Goal: Task Accomplishment & Management: Use online tool/utility

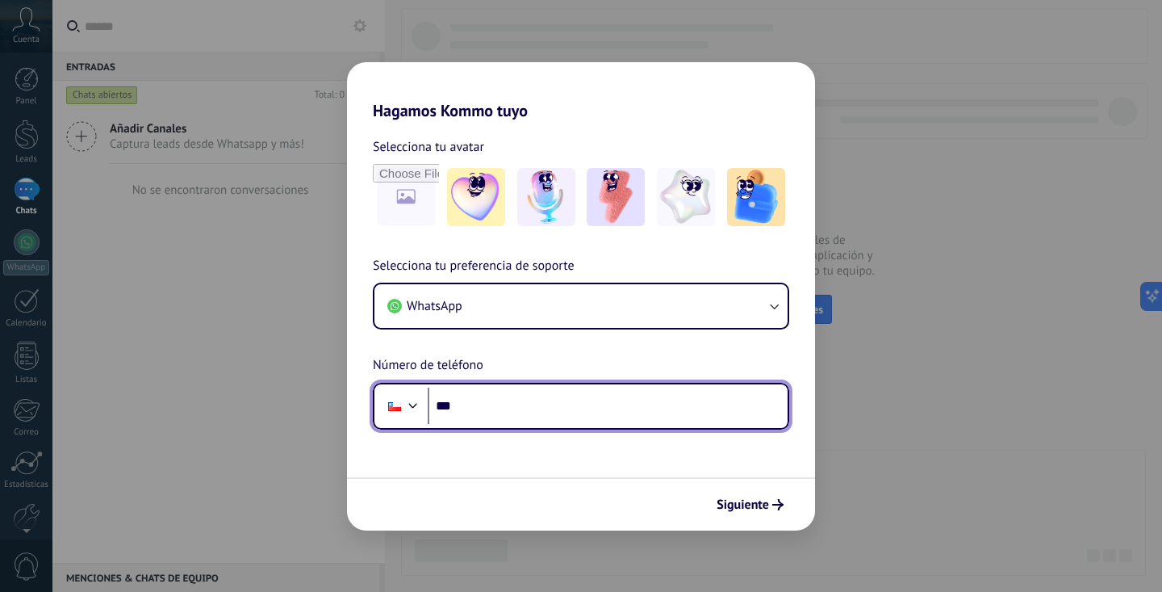
click at [487, 415] on input "***" at bounding box center [608, 405] width 360 height 37
type input "**********"
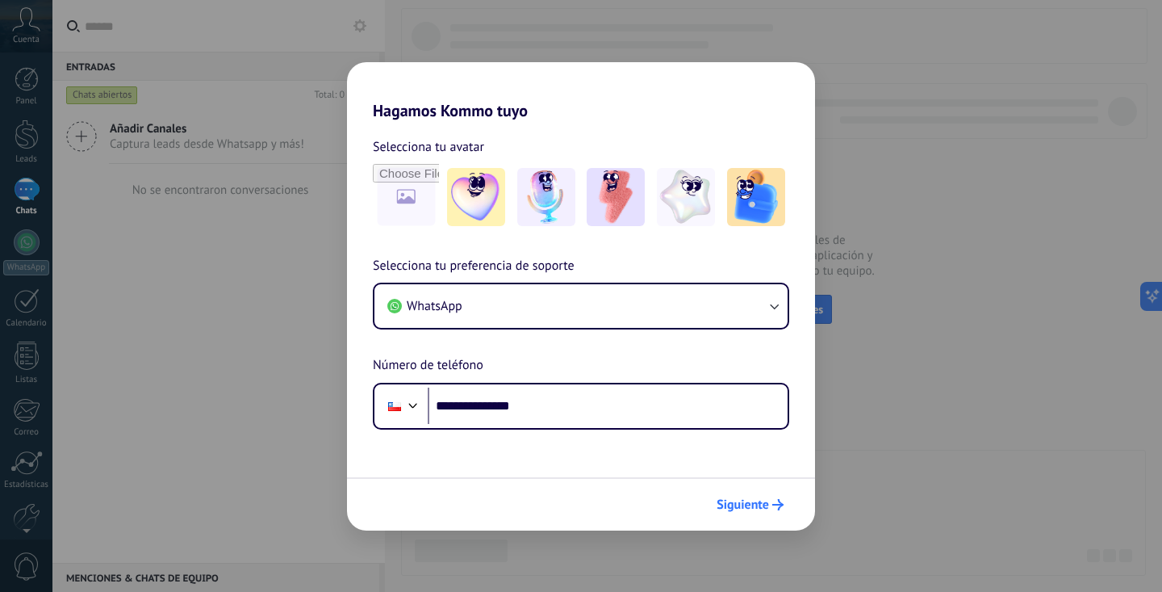
click at [754, 500] on span "Siguiente" at bounding box center [743, 504] width 52 height 11
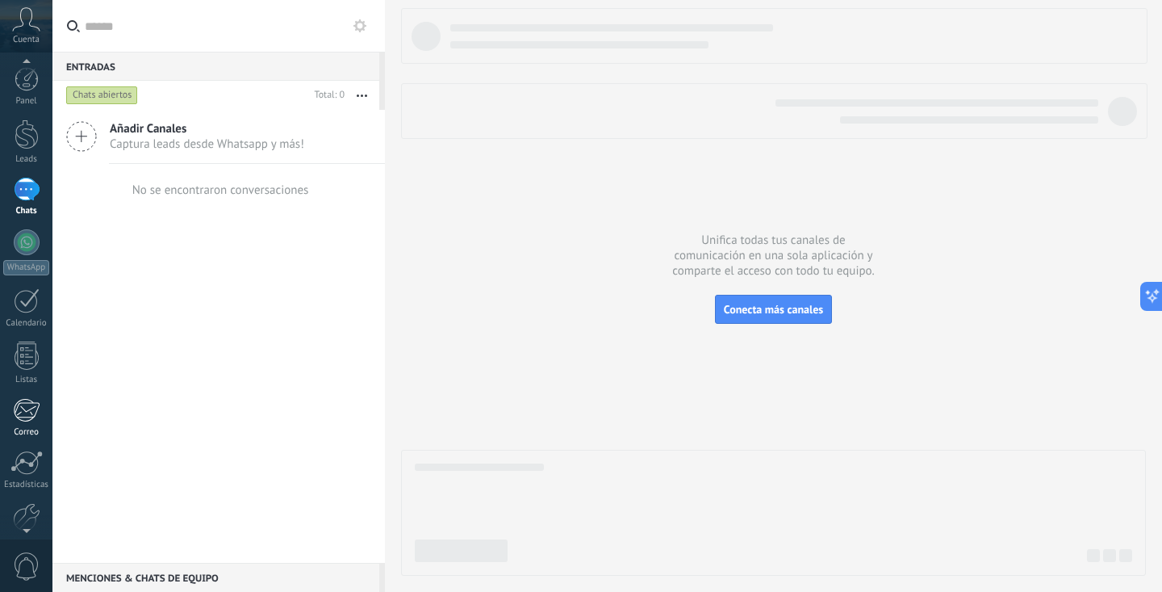
scroll to position [80, 0]
click at [24, 439] on div at bounding box center [26, 437] width 27 height 28
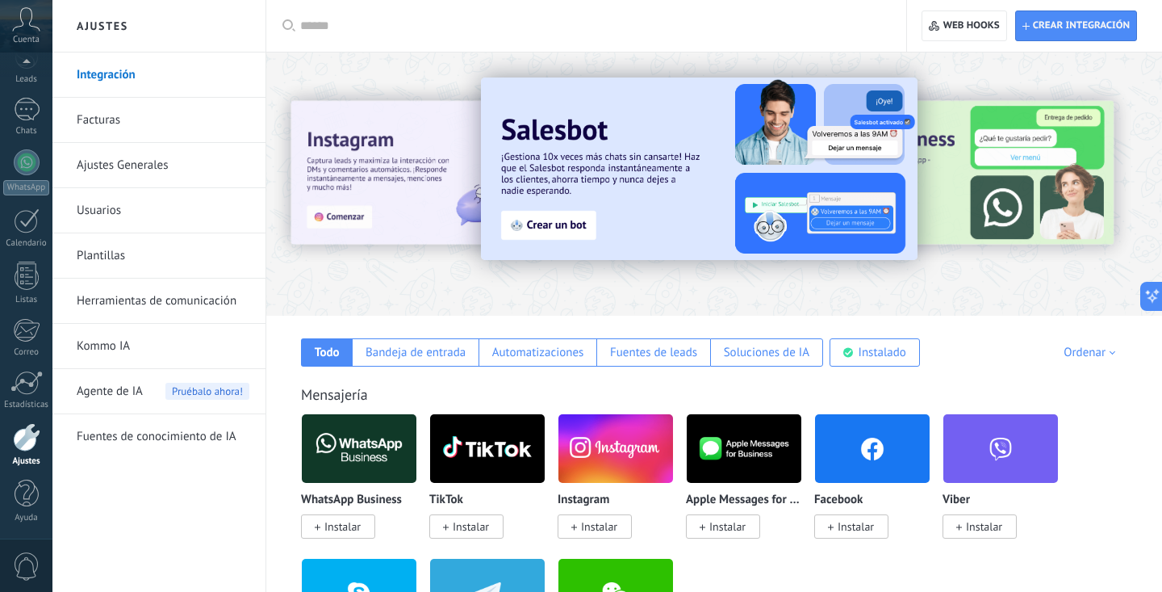
click at [845, 526] on span "Instalar" at bounding box center [856, 526] width 36 height 15
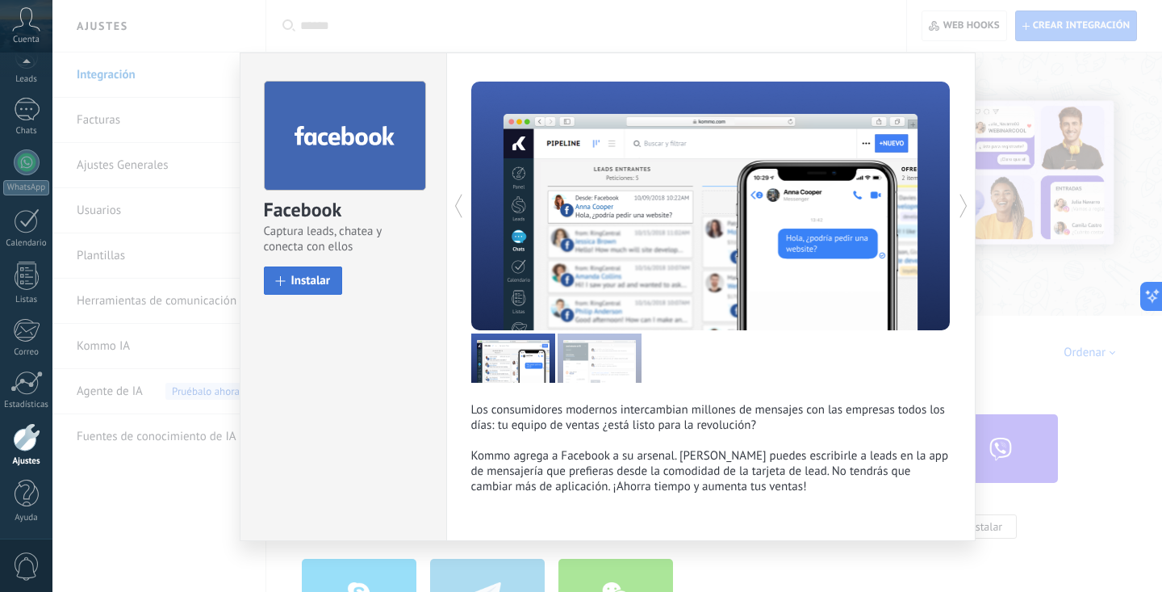
click at [304, 274] on span "Instalar" at bounding box center [311, 280] width 40 height 12
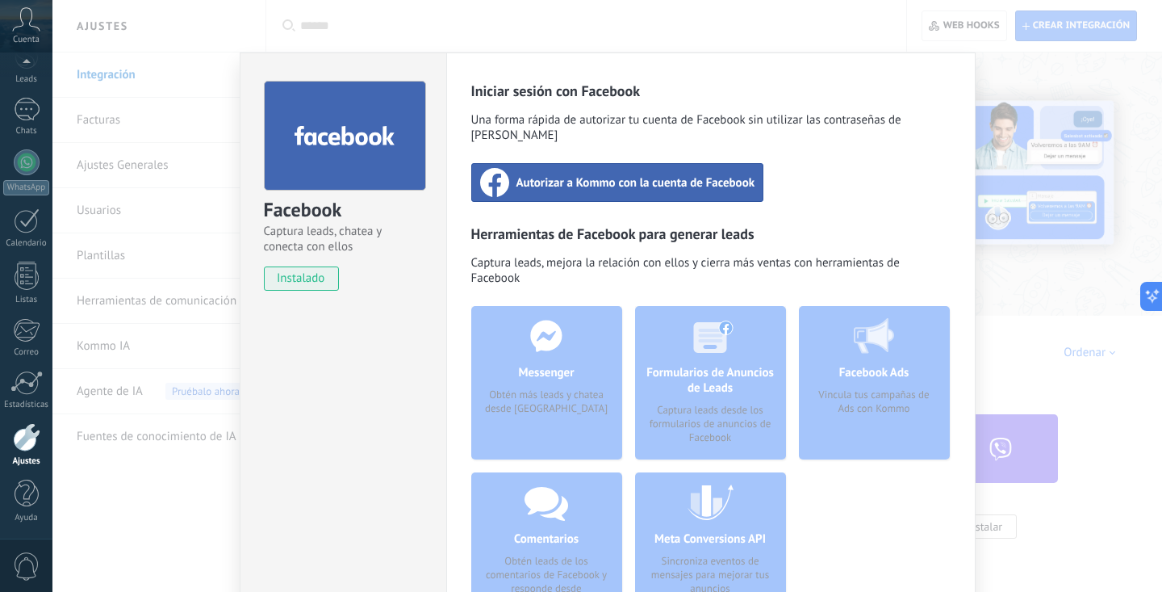
click at [602, 174] on span "Autorizar a Kommo con la cuenta de Facebook" at bounding box center [636, 182] width 239 height 16
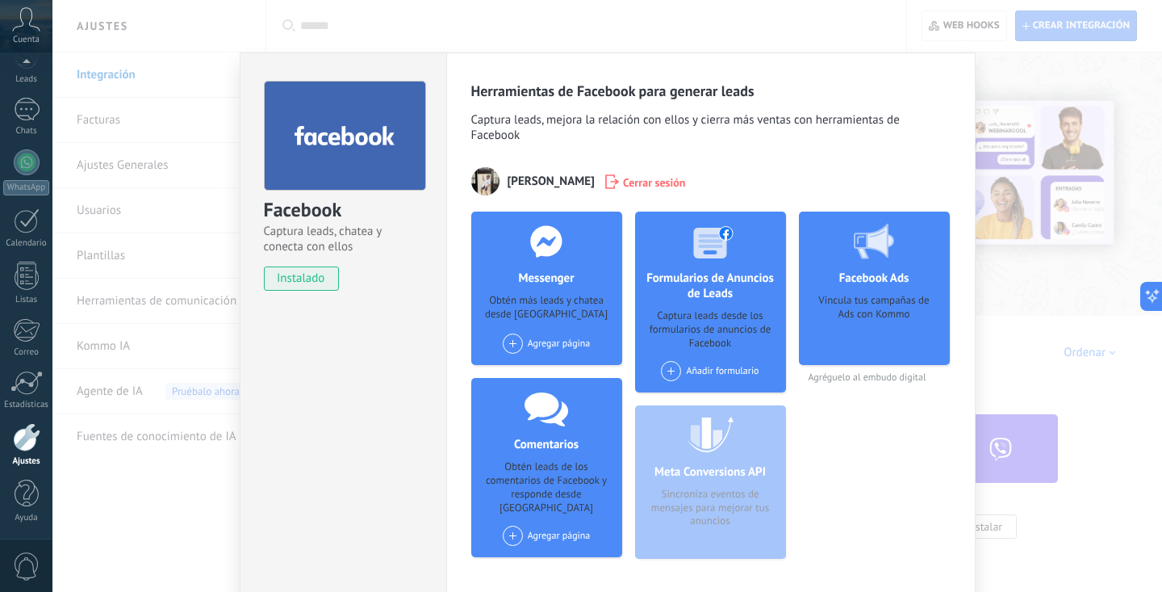
click at [1051, 102] on div "Facebook Captura leads, chatea y conecta con ellos instalado Desinstalar Herram…" at bounding box center [607, 296] width 1110 height 592
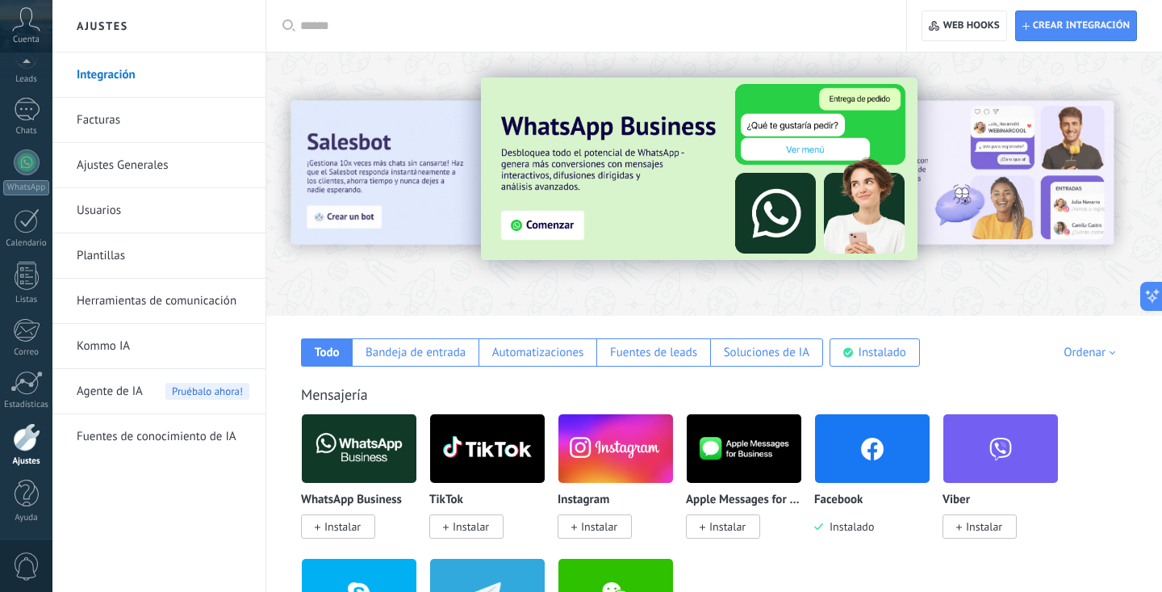
scroll to position [103, 0]
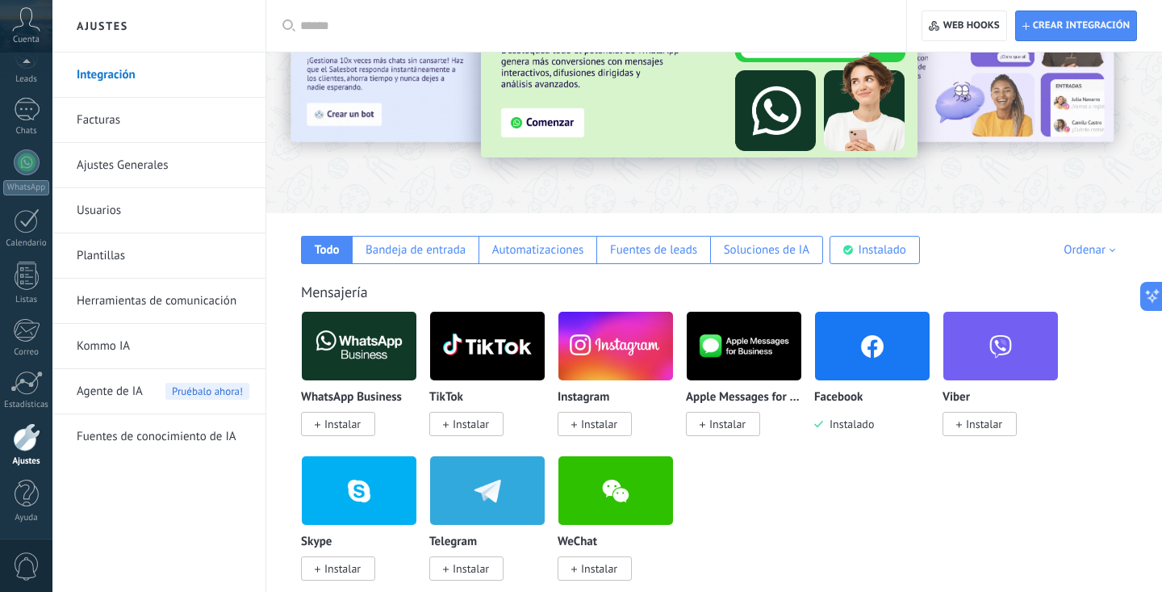
click at [730, 426] on span "Instalar" at bounding box center [728, 424] width 36 height 15
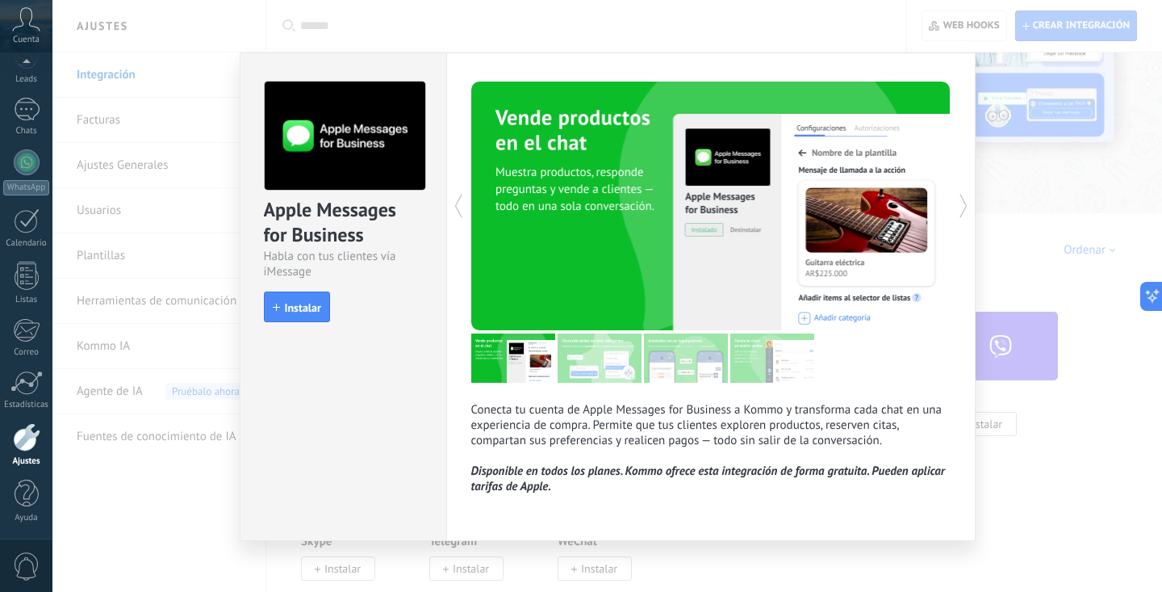
click at [1130, 166] on div "Apple Messages for Business Habla con tus clientes vía iMessage install Instala…" at bounding box center [607, 296] width 1110 height 592
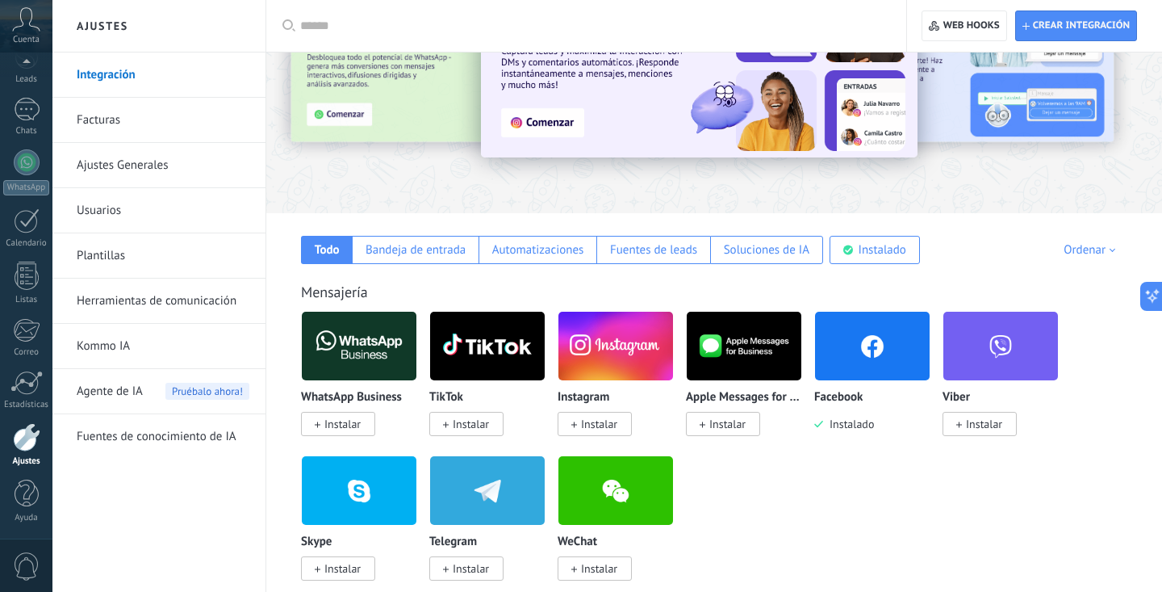
click at [339, 425] on span "Instalar" at bounding box center [343, 424] width 36 height 15
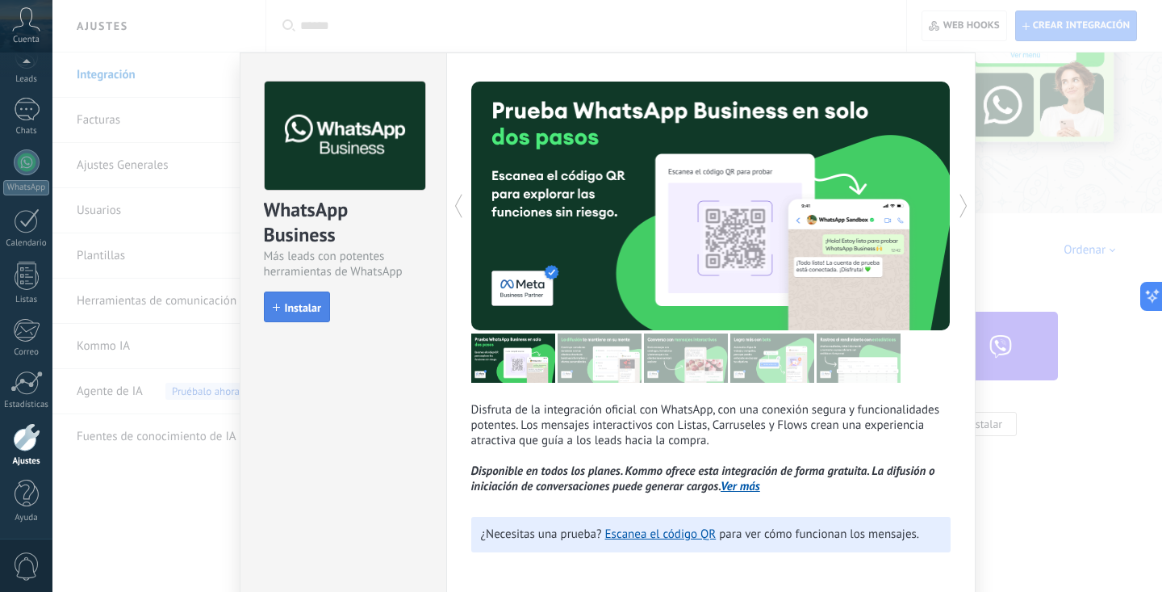
click at [301, 308] on span "Instalar" at bounding box center [303, 307] width 36 height 11
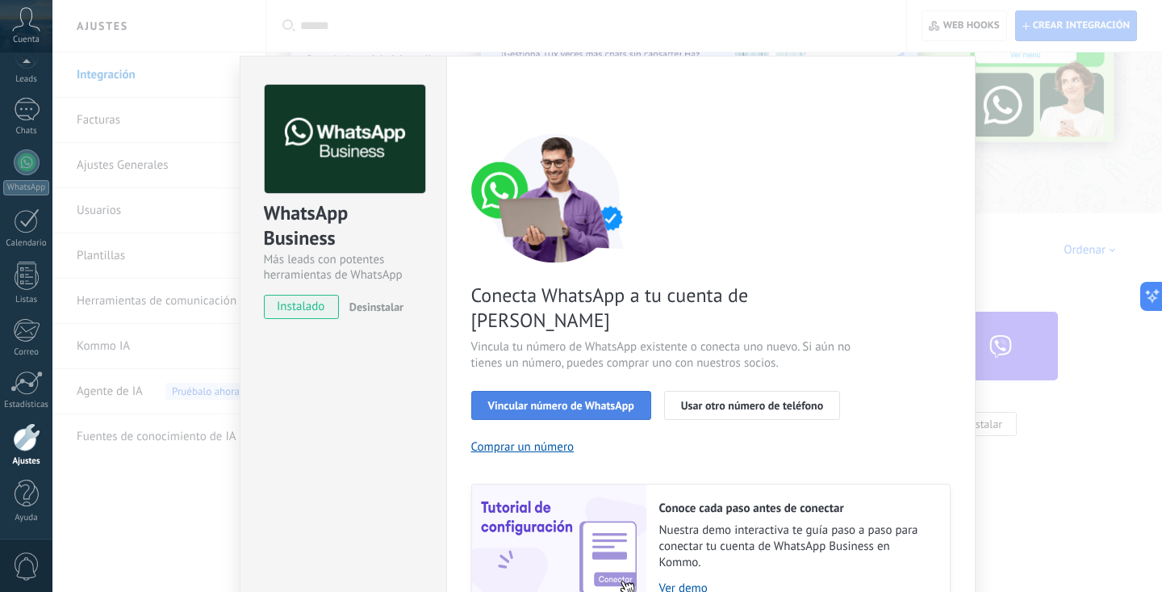
click at [568, 400] on span "Vincular número de WhatsApp" at bounding box center [561, 405] width 146 height 11
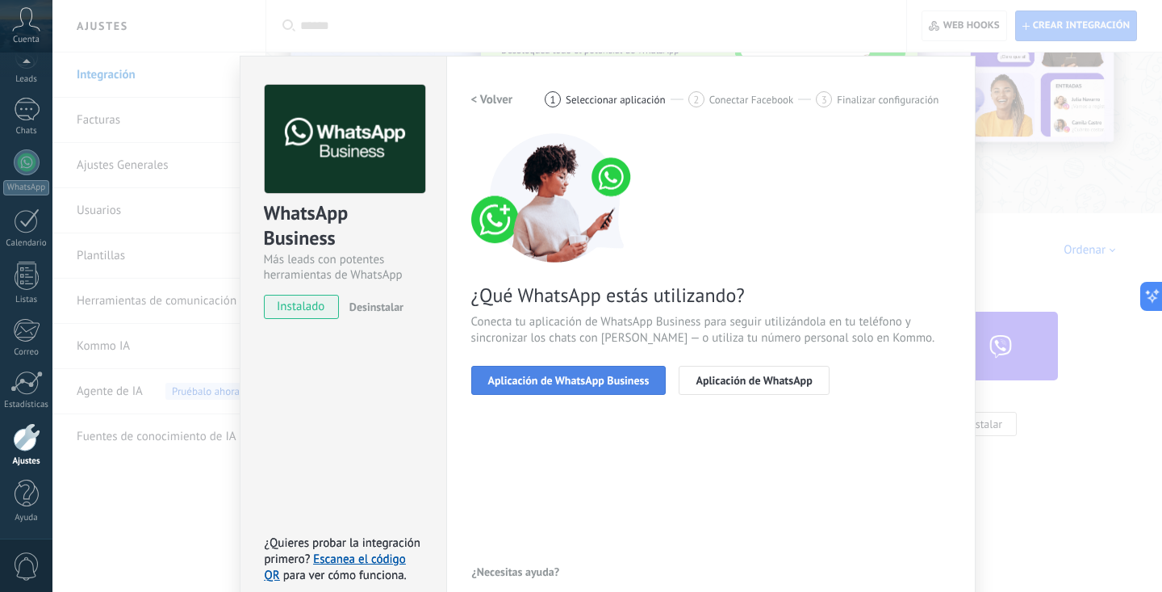
click at [600, 384] on span "Aplicación de WhatsApp Business" at bounding box center [568, 380] width 161 height 11
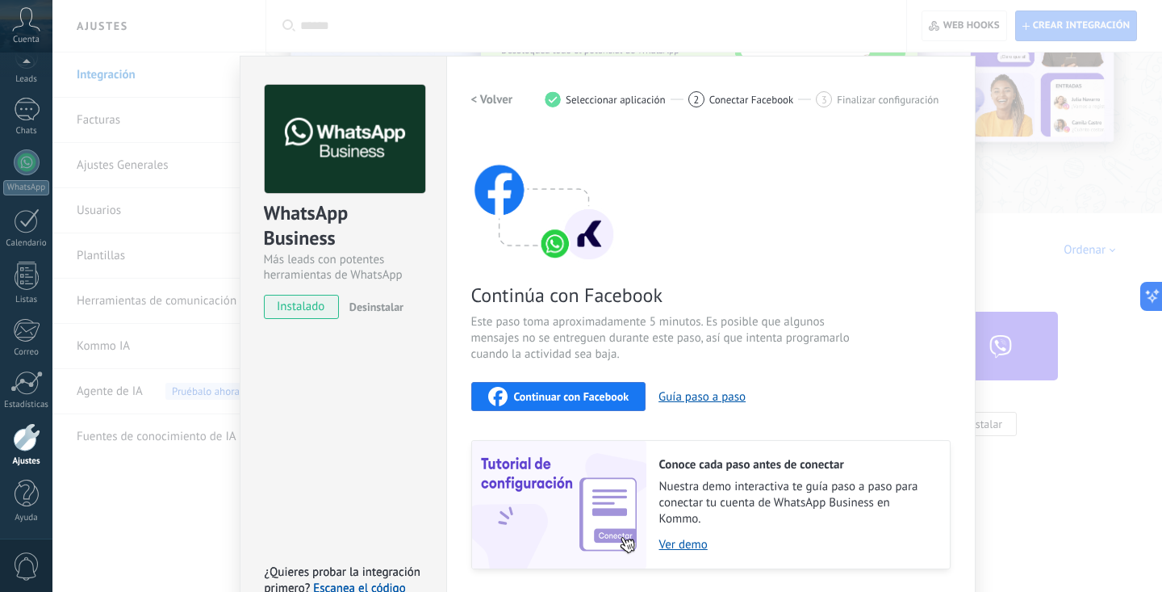
click at [569, 400] on span "Continuar con Facebook" at bounding box center [571, 396] width 115 height 11
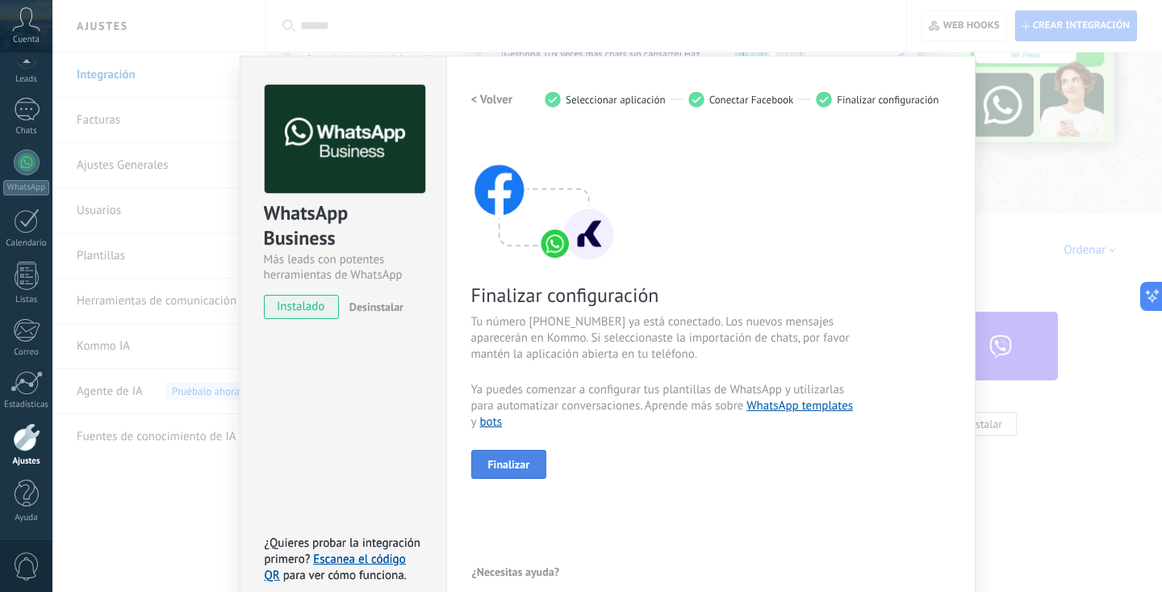
click at [511, 467] on span "Finalizar" at bounding box center [509, 464] width 42 height 11
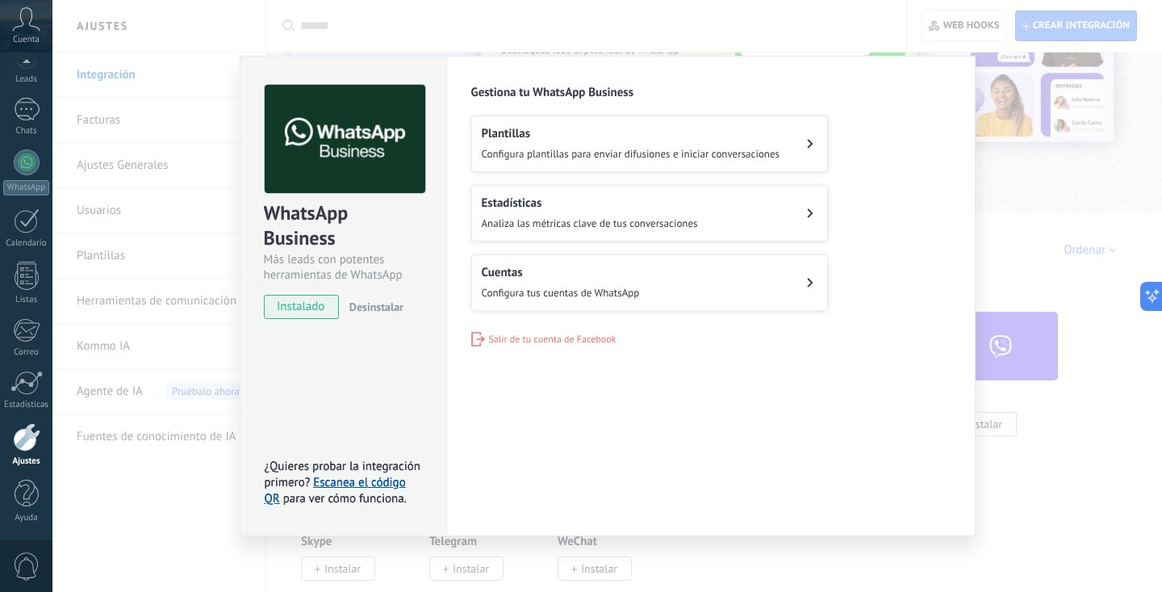
click at [1009, 232] on div "WhatsApp Business Más leads con potentes herramientas de WhatsApp instalado Des…" at bounding box center [607, 296] width 1110 height 592
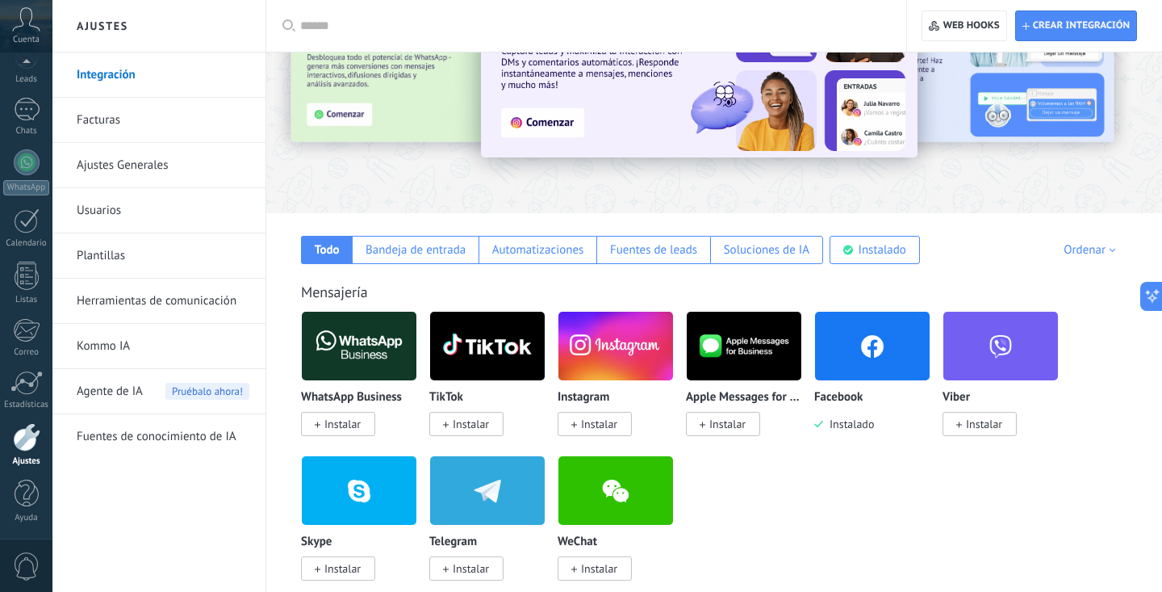
click at [606, 421] on span "Instalar" at bounding box center [599, 424] width 36 height 15
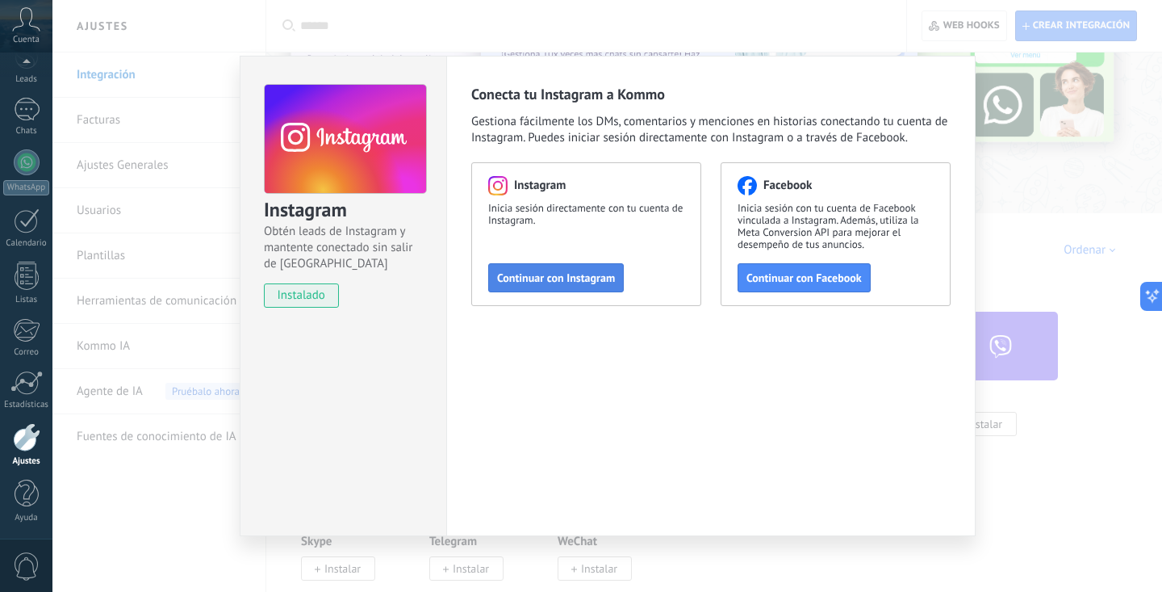
click at [543, 278] on span "Continuar con Instagram" at bounding box center [556, 277] width 118 height 11
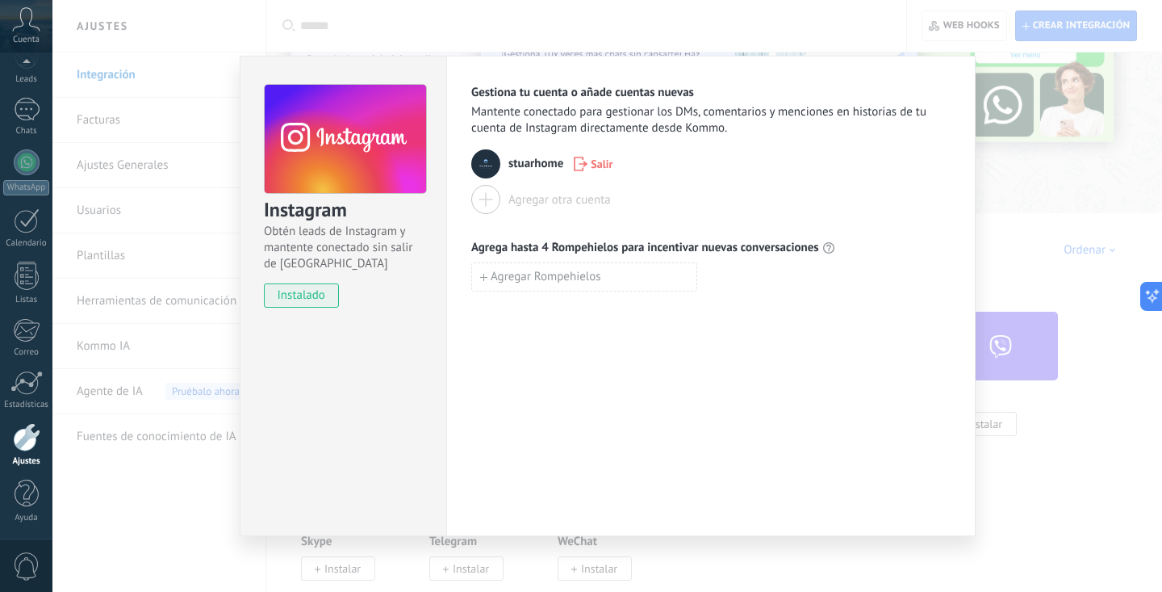
click at [1005, 204] on div "Instagram Obtén leads de Instagram y mantente conectado sin salir de Kommo inst…" at bounding box center [607, 296] width 1110 height 592
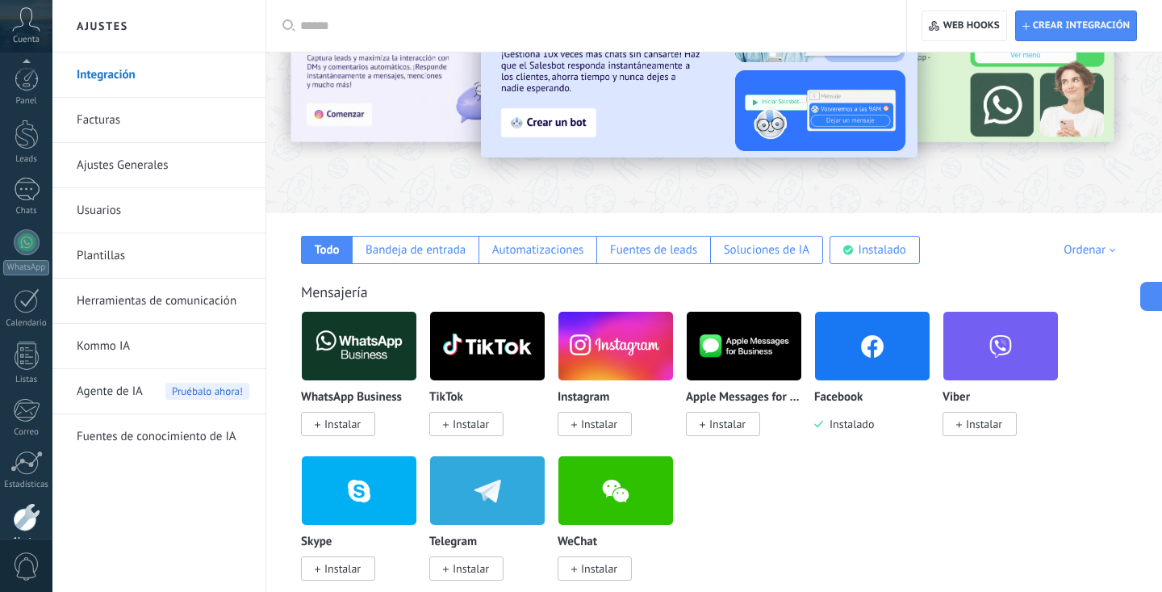
scroll to position [80, 0]
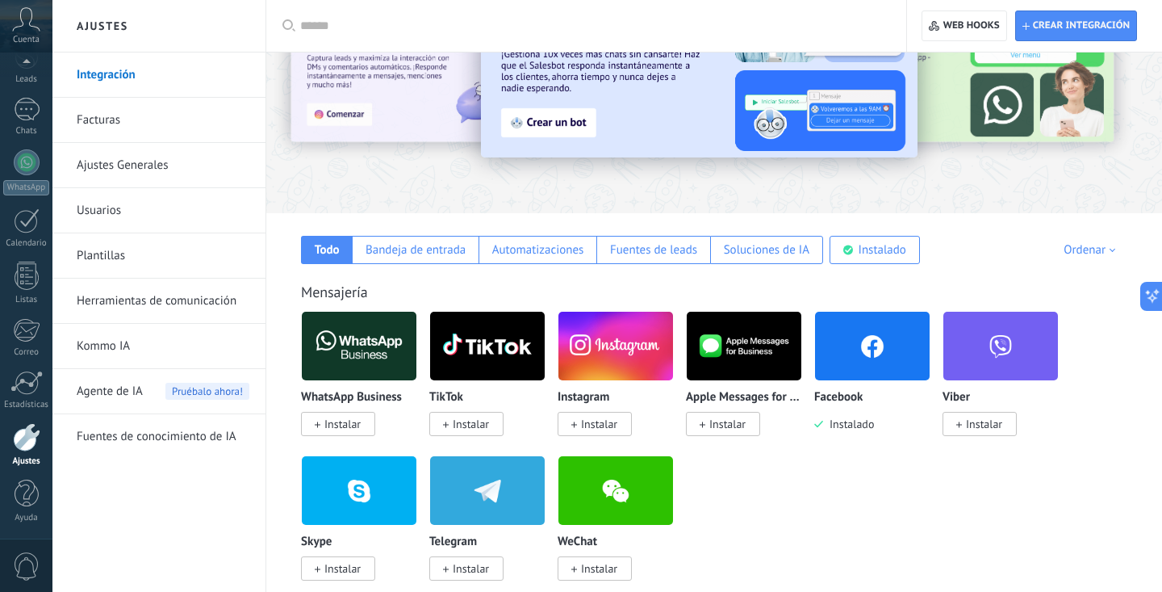
click at [603, 186] on div at bounding box center [714, 77] width 896 height 232
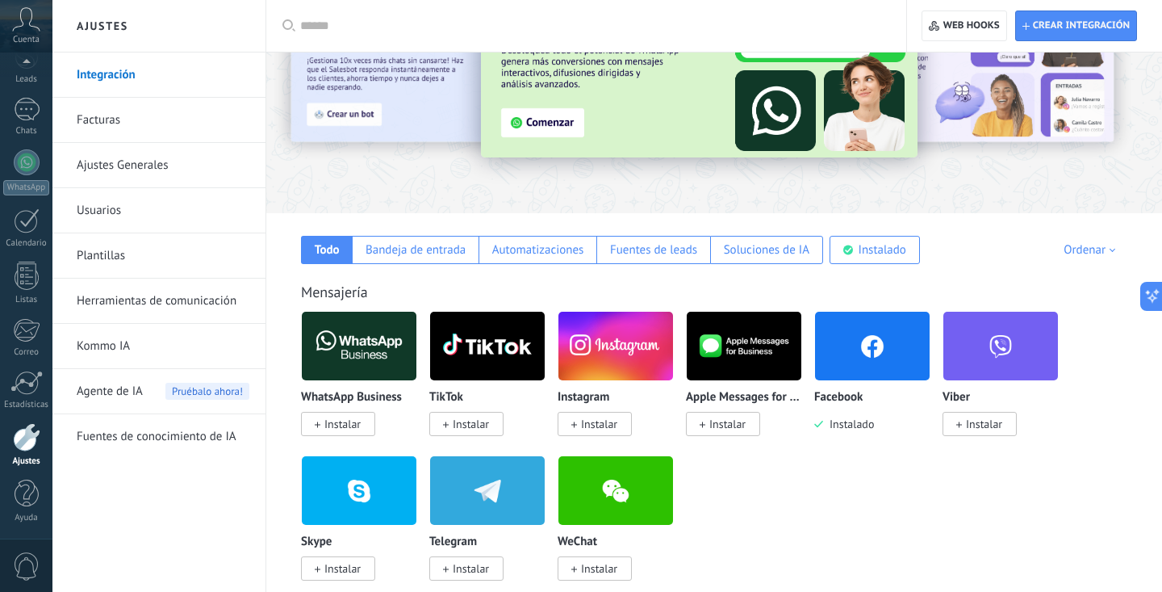
click at [115, 254] on link "Plantillas" at bounding box center [163, 255] width 173 height 45
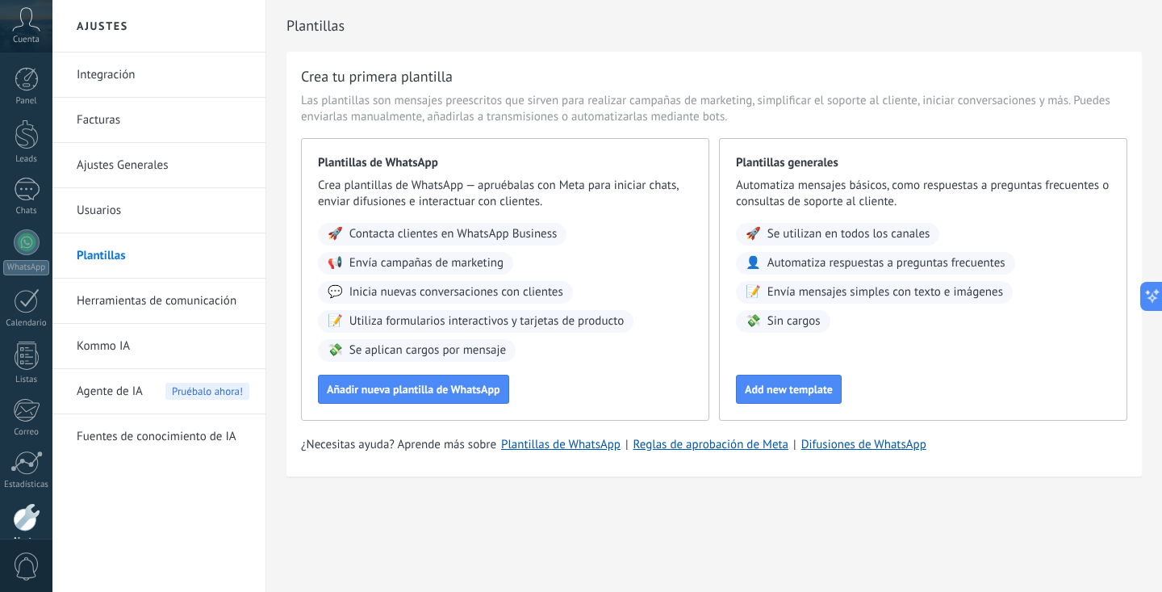
click at [161, 304] on link "Herramientas de comunicación" at bounding box center [163, 300] width 173 height 45
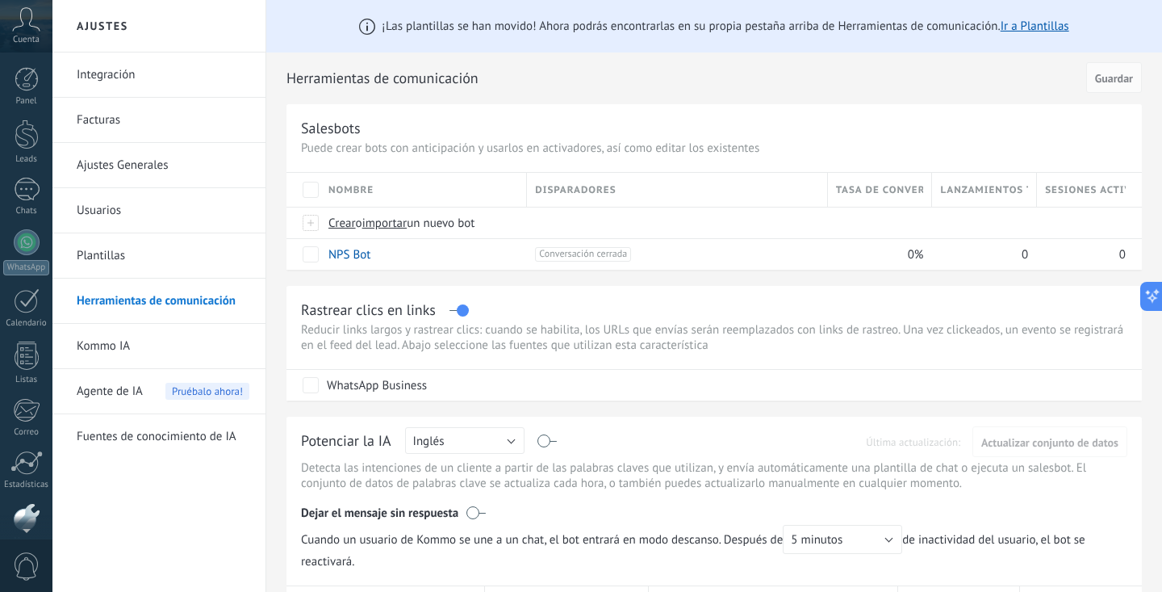
scroll to position [80, 0]
click at [28, 65] on div at bounding box center [26, 64] width 52 height 24
click at [20, 136] on div at bounding box center [27, 134] width 24 height 30
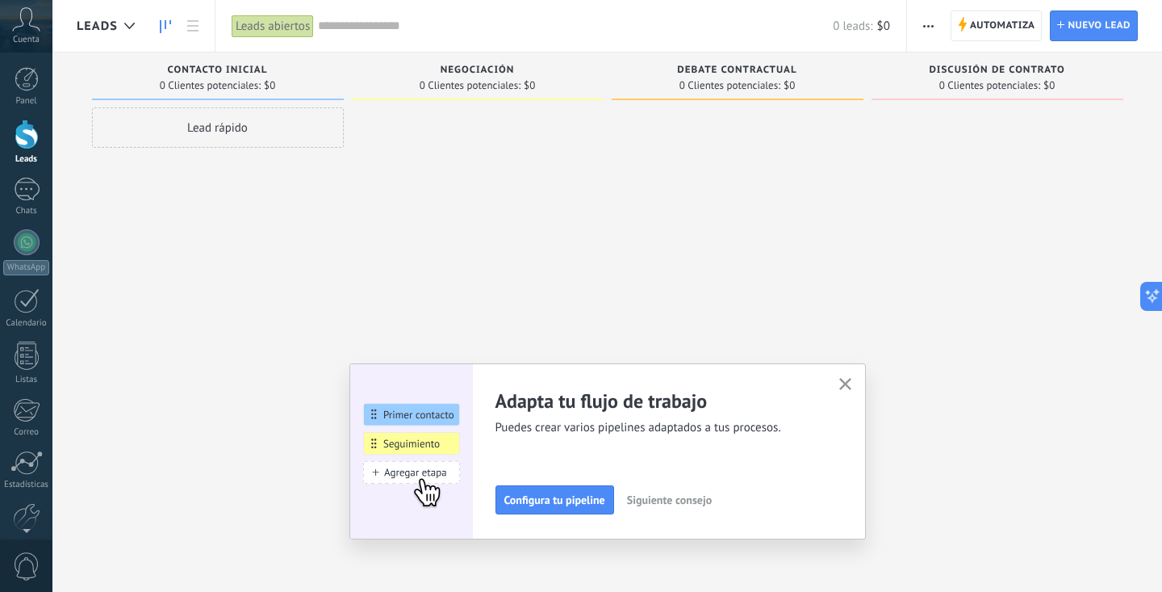
click at [844, 386] on use "button" at bounding box center [846, 384] width 12 height 12
